Goal: Task Accomplishment & Management: Manage account settings

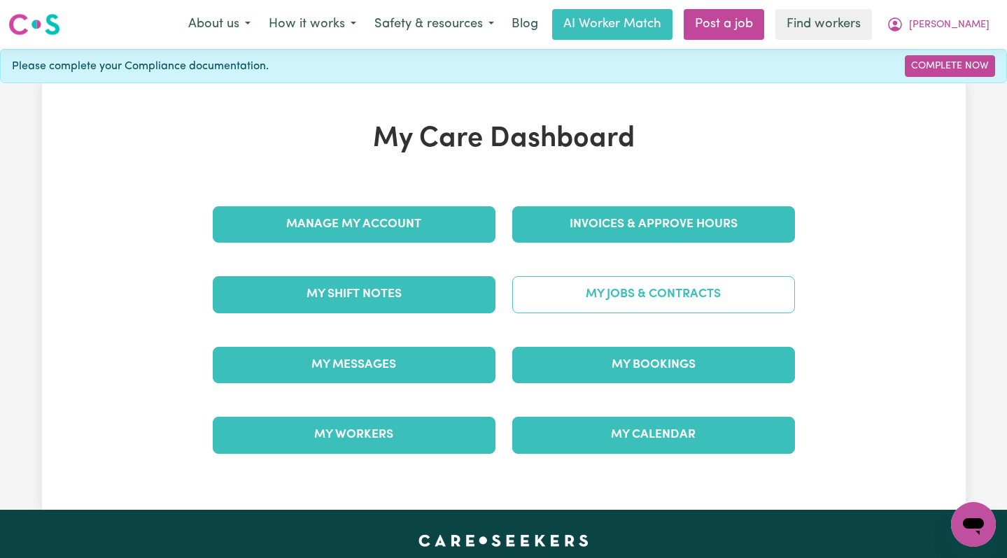
click at [619, 293] on link "My Jobs & Contracts" at bounding box center [653, 294] width 283 height 36
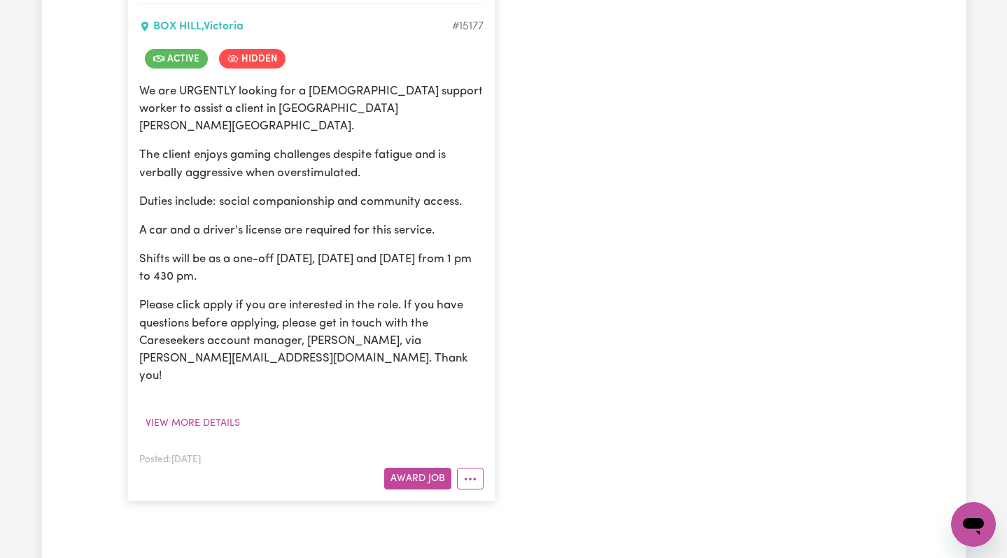
scroll to position [404, 0]
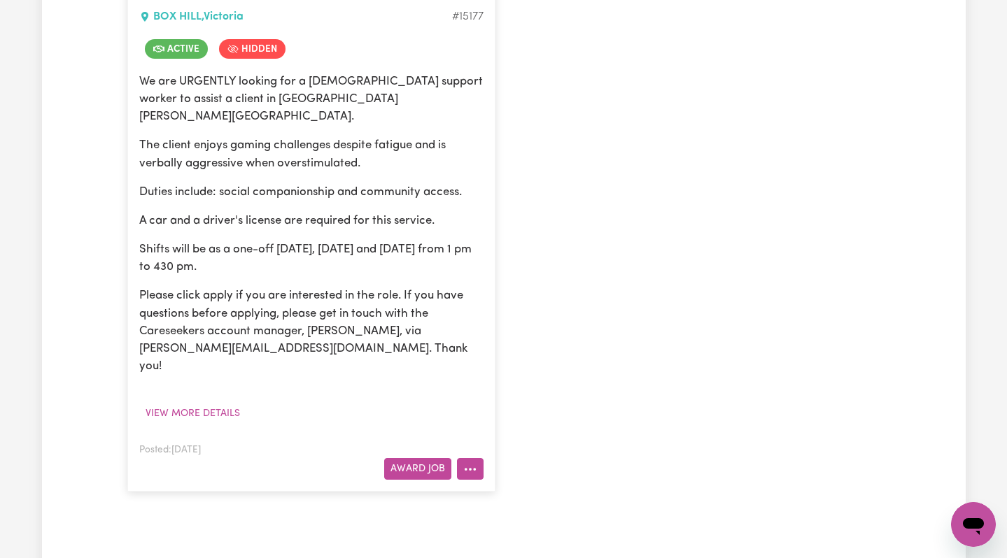
click at [467, 462] on icon "More options" at bounding box center [470, 469] width 14 height 14
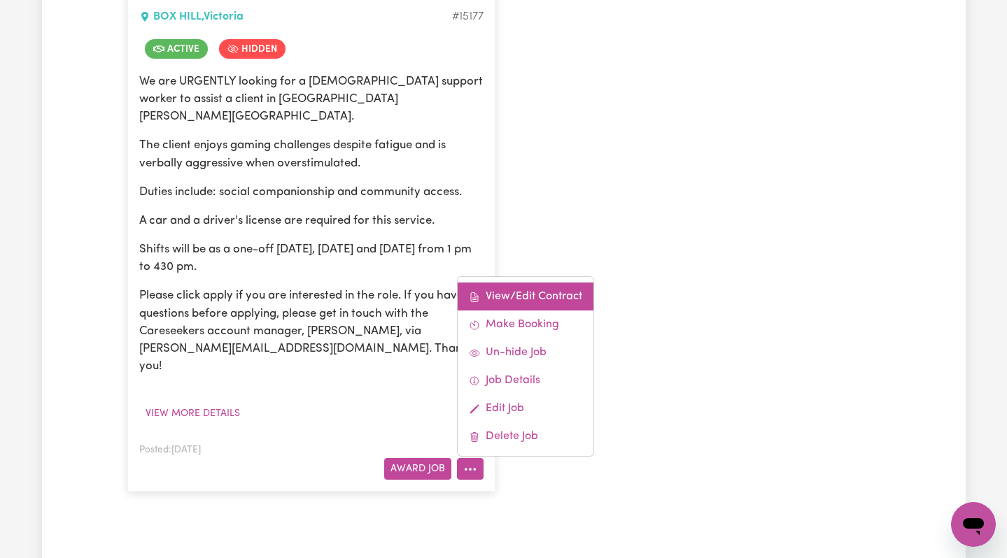
click at [523, 283] on link "View/Edit Contract" at bounding box center [526, 297] width 136 height 28
select select "WEEKDAY_DAYTIME"
select select "ASSISTANCE_SELF_CARE"
select select "ONE"
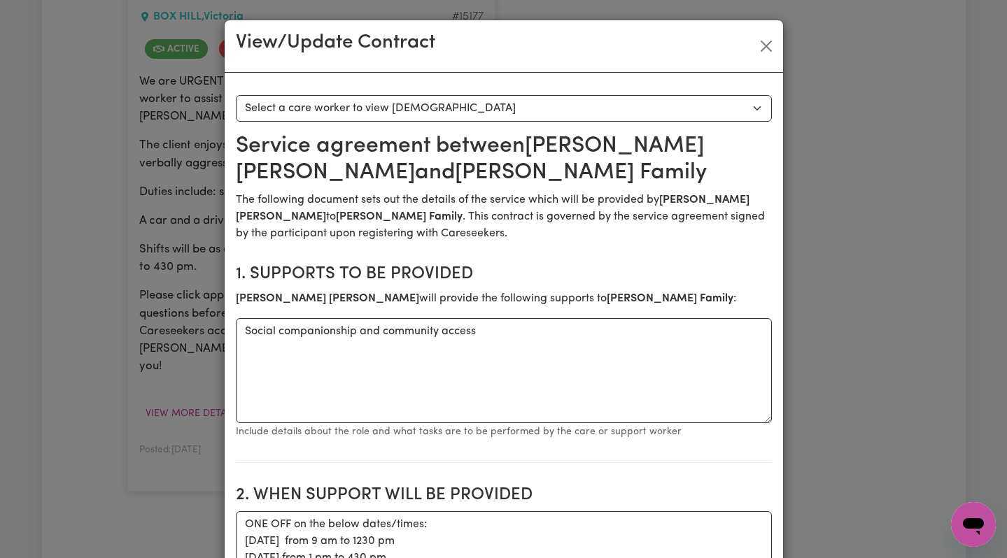
click at [409, 96] on select "Select a care worker to view [DEMOGRAPHIC_DATA] #10656 - [PERSON_NAME] (contrac…" at bounding box center [504, 108] width 536 height 27
click at [760, 44] on button "Close" at bounding box center [766, 46] width 22 height 22
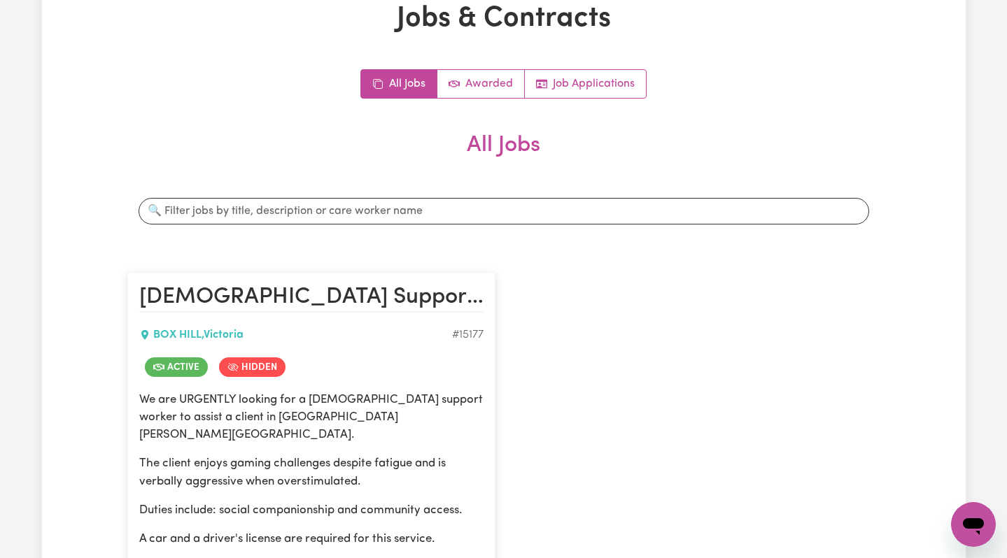
scroll to position [0, 0]
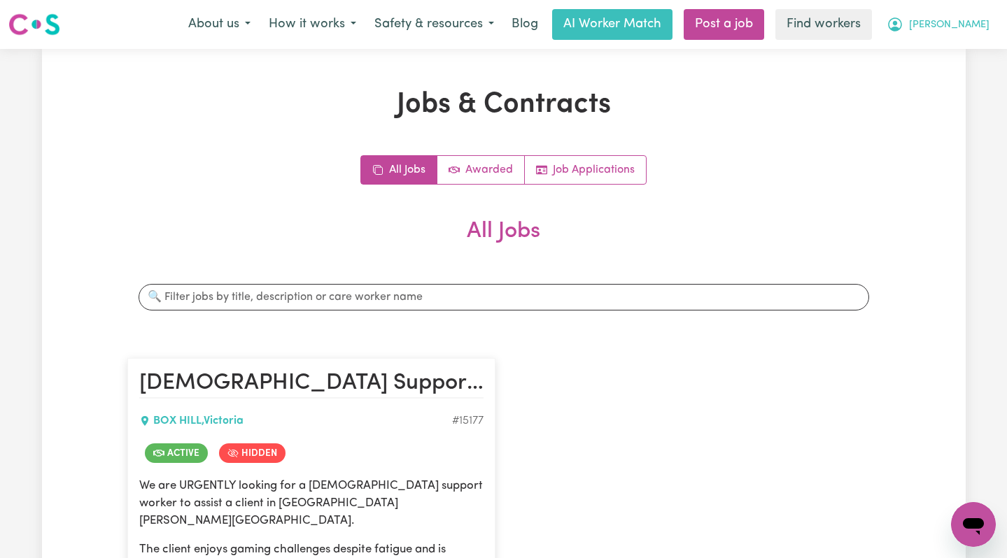
click at [903, 26] on icon "My Account" at bounding box center [894, 24] width 17 height 17
click at [919, 85] on link "Logout" at bounding box center [942, 80] width 111 height 27
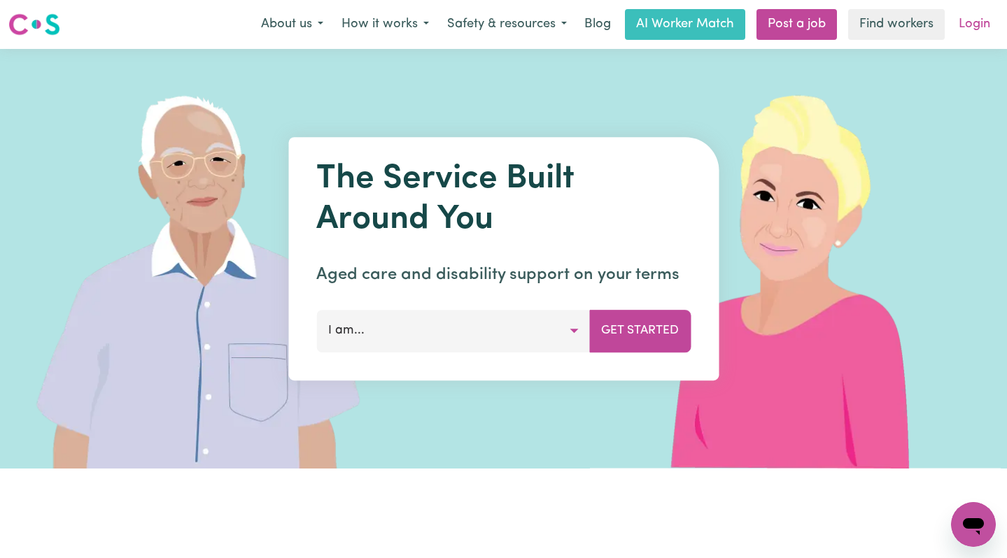
click at [988, 10] on link "Login" at bounding box center [974, 24] width 48 height 31
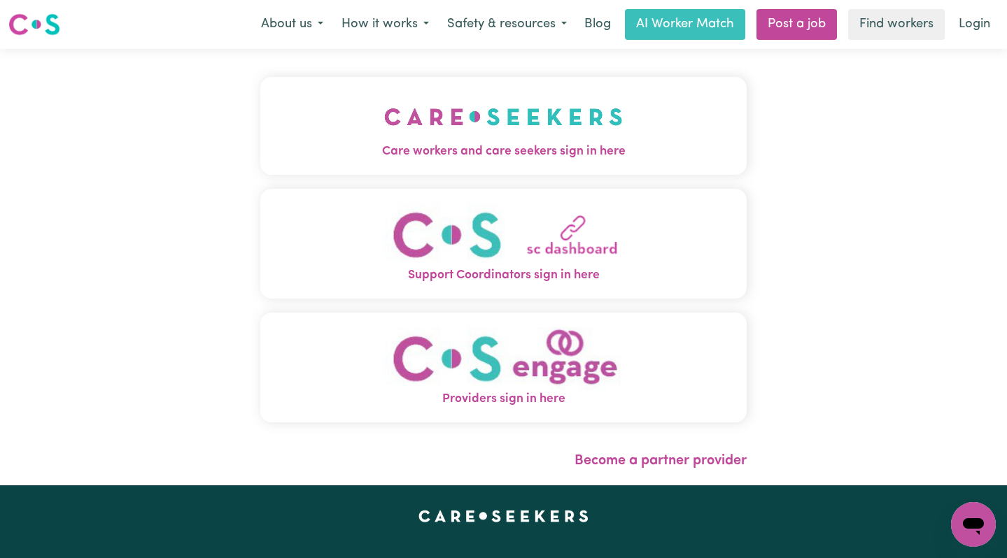
click at [644, 108] on button "Care workers and care seekers sign in here" at bounding box center [503, 126] width 487 height 98
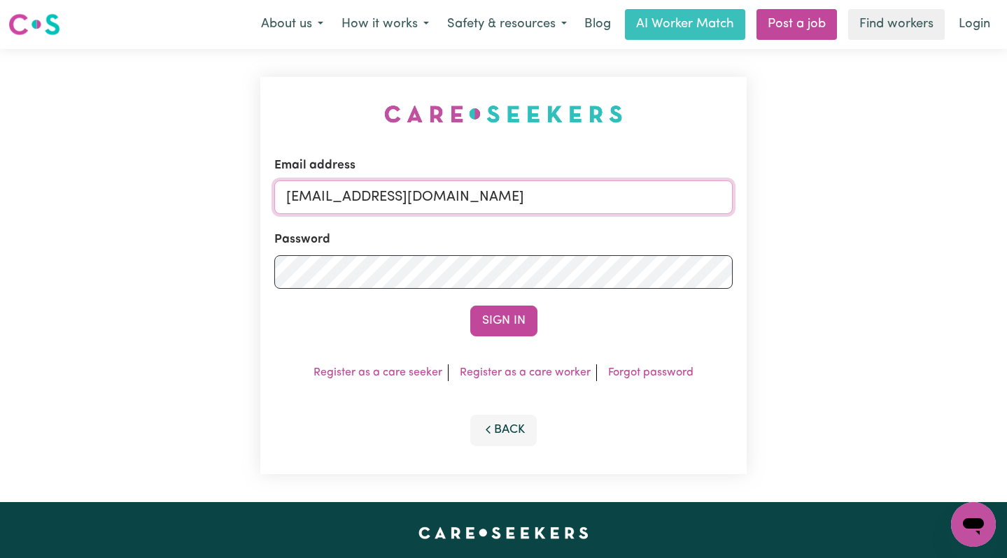
drag, startPoint x: 621, startPoint y: 193, endPoint x: 358, endPoint y: 198, distance: 263.1
click at [358, 198] on input "[EMAIL_ADDRESS][DOMAIN_NAME]" at bounding box center [503, 198] width 459 height 34
paste input "ClientCarltonCH"
type input "[EMAIL_ADDRESS][DOMAIN_NAME]"
click at [470, 306] on button "Sign In" at bounding box center [503, 321] width 67 height 31
